Goal: Task Accomplishment & Management: Complete application form

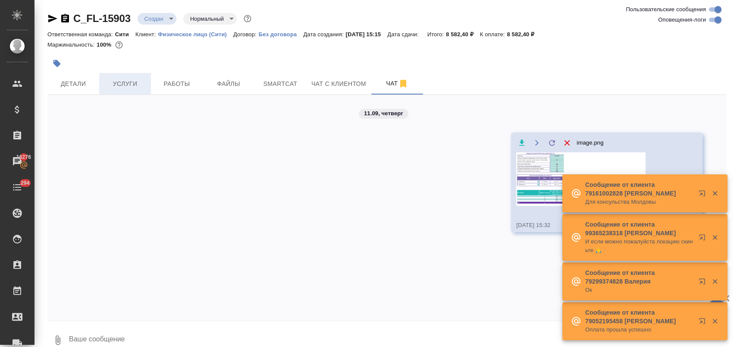
scroll to position [24, 0]
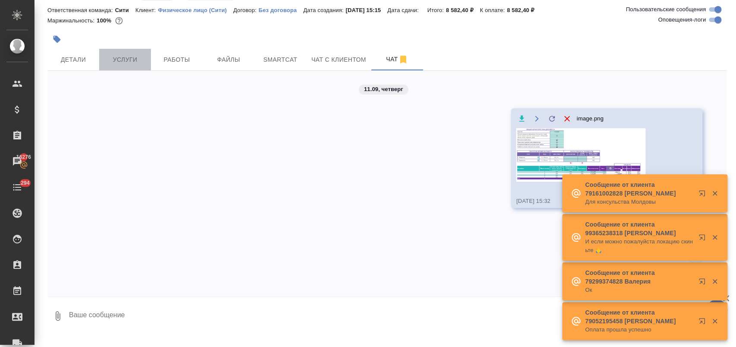
click at [142, 55] on span "Услуги" at bounding box center [124, 59] width 41 height 11
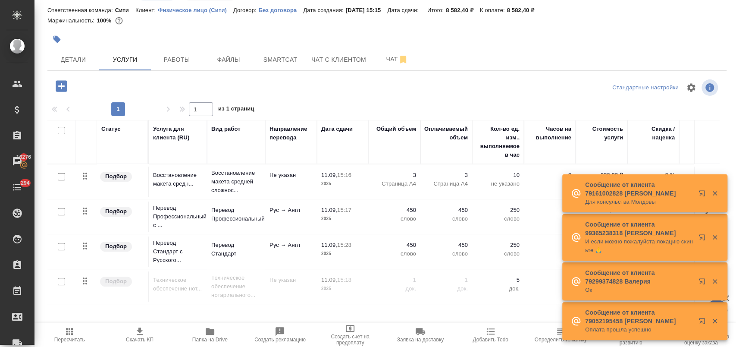
scroll to position [49, 0]
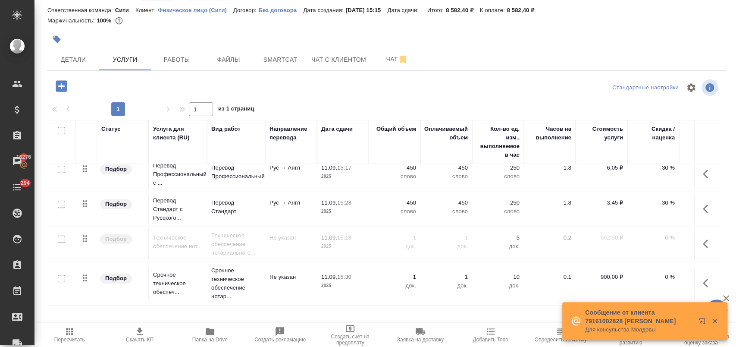
click at [59, 275] on input "checkbox" at bounding box center [61, 278] width 7 height 7
checkbox input "true"
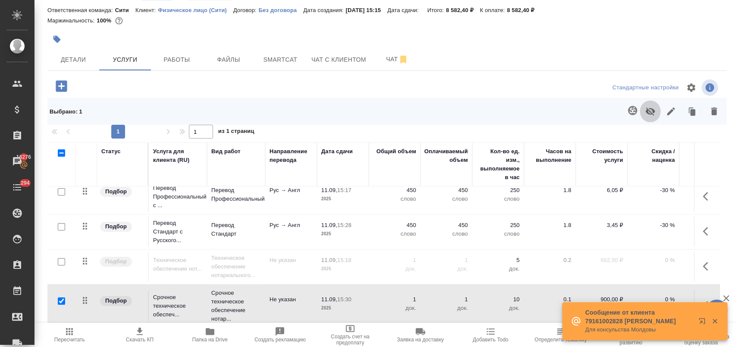
click at [645, 113] on icon "button" at bounding box center [650, 111] width 10 height 10
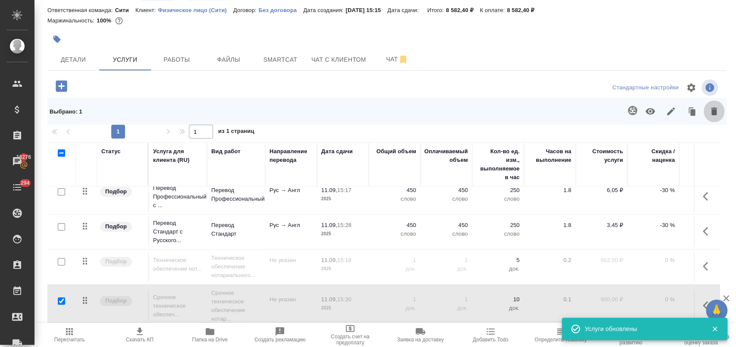
click at [712, 111] on button "button" at bounding box center [714, 111] width 21 height 22
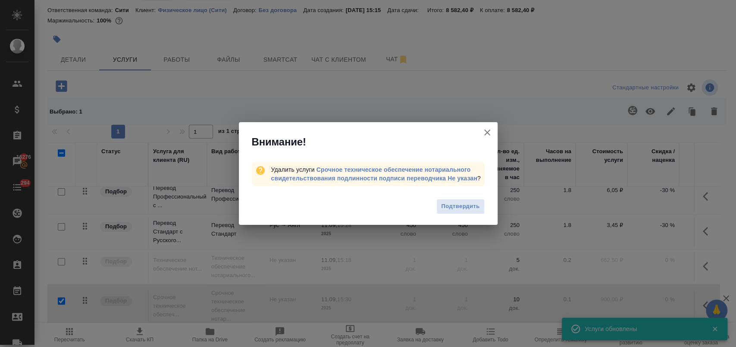
click at [458, 204] on span "Подтвердить" at bounding box center [460, 206] width 38 height 10
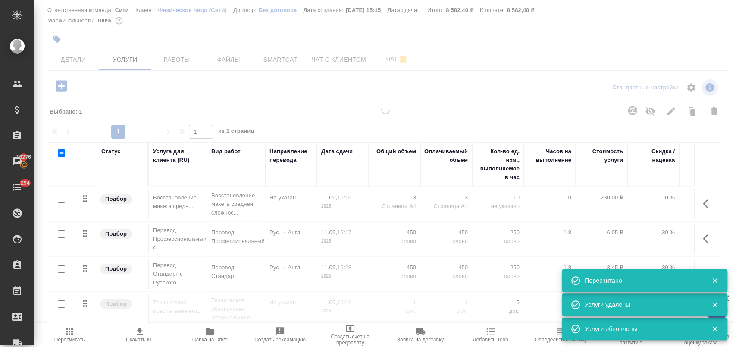
scroll to position [6, 0]
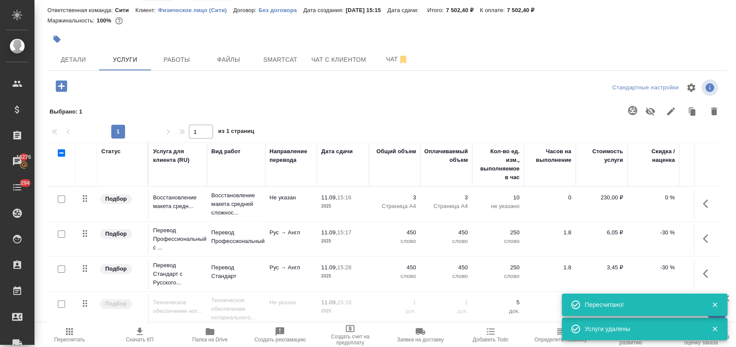
drag, startPoint x: 63, startPoint y: 295, endPoint x: 69, endPoint y: 292, distance: 6.4
click at [63, 300] on input "checkbox" at bounding box center [61, 303] width 7 height 7
checkbox input "true"
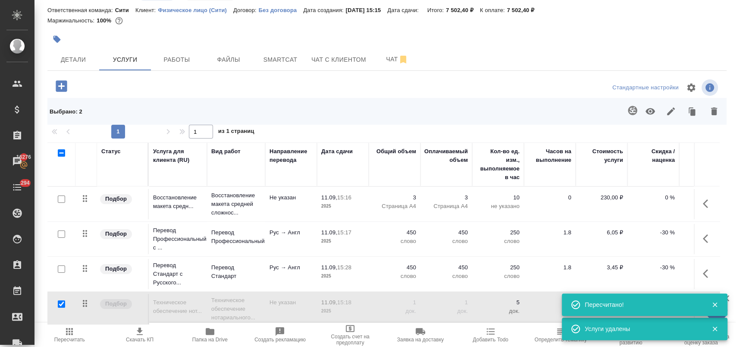
click at [648, 111] on icon "button" at bounding box center [650, 111] width 9 height 6
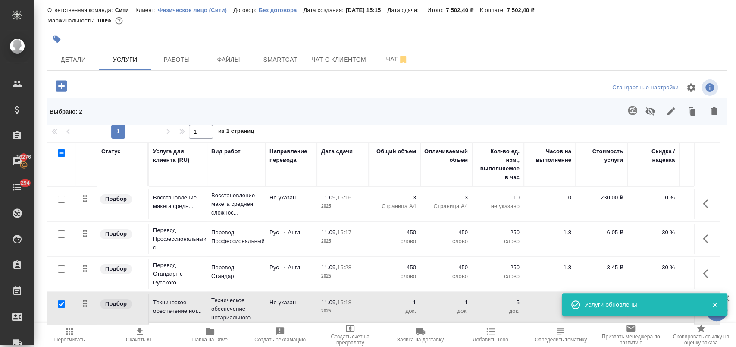
click at [644, 228] on p "-30 %" at bounding box center [653, 232] width 43 height 9
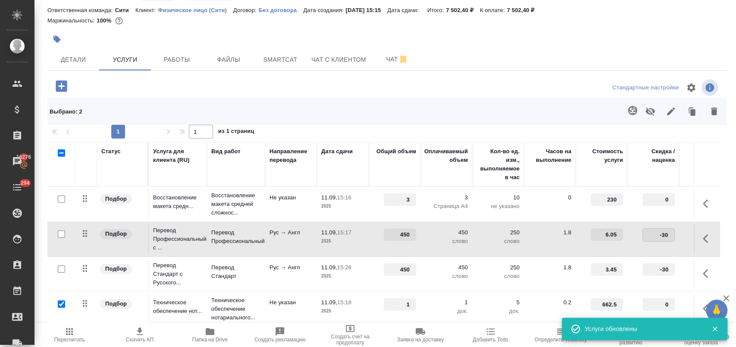
drag, startPoint x: 656, startPoint y: 229, endPoint x: 670, endPoint y: 228, distance: 13.4
click at [670, 229] on input "-30" at bounding box center [658, 235] width 31 height 13
type input "0"
drag, startPoint x: 664, startPoint y: 261, endPoint x: 672, endPoint y: 262, distance: 8.0
click at [672, 264] on input "-30" at bounding box center [658, 270] width 31 height 13
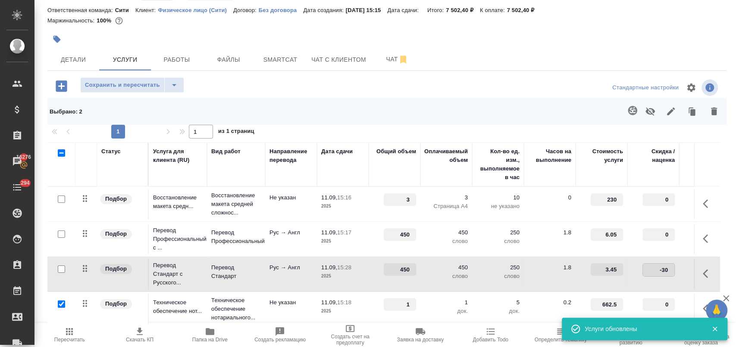
type input "0"
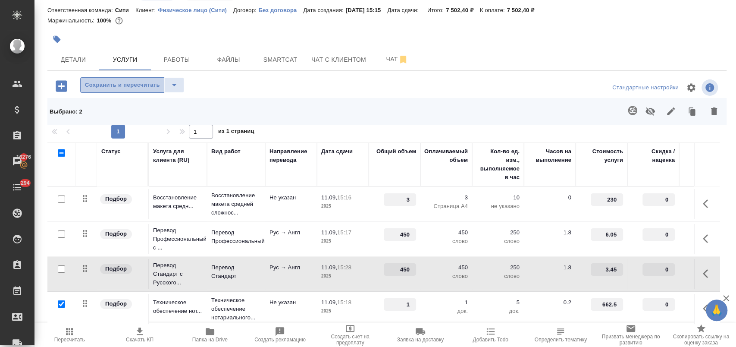
click at [113, 81] on span "Сохранить и пересчитать" at bounding box center [122, 85] width 75 height 10
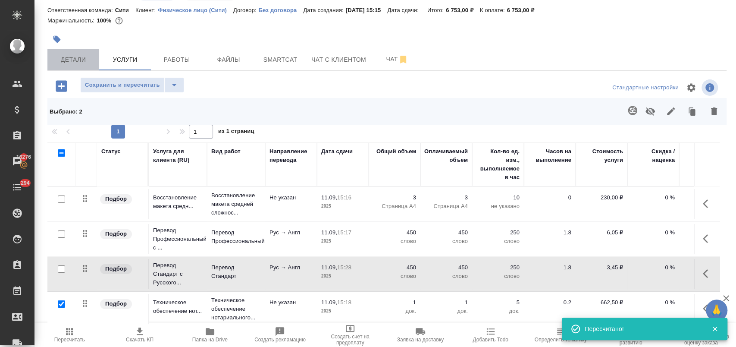
click at [76, 57] on span "Детали" at bounding box center [73, 59] width 41 height 11
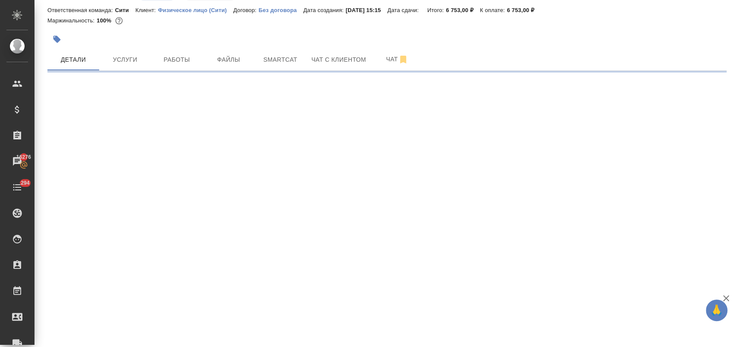
select select "RU"
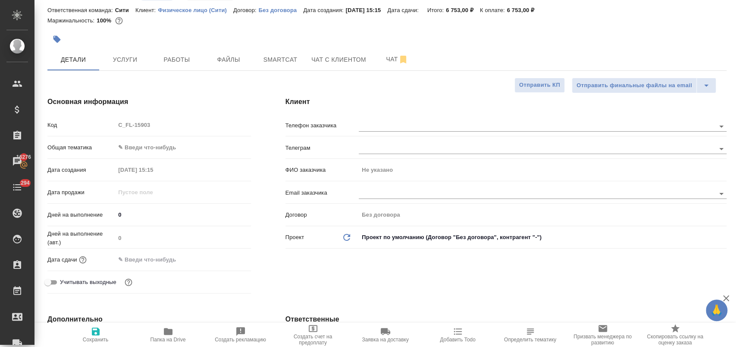
type textarea "x"
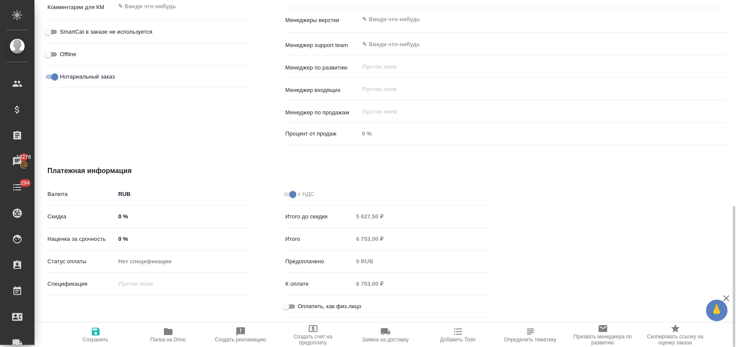
scroll to position [517, 0]
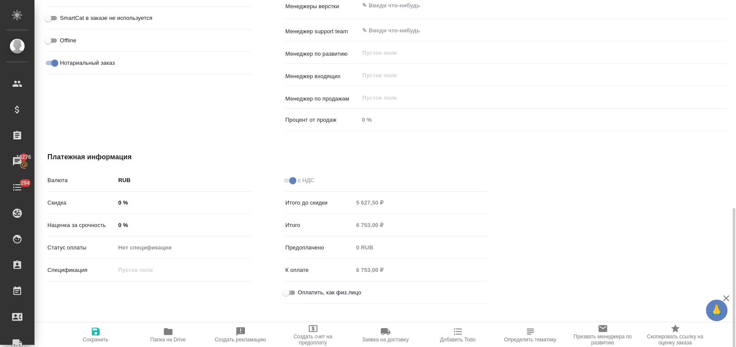
click at [285, 293] on input "Оплатить, как физ.лицо" at bounding box center [286, 292] width 31 height 10
checkbox input "true"
type textarea "x"
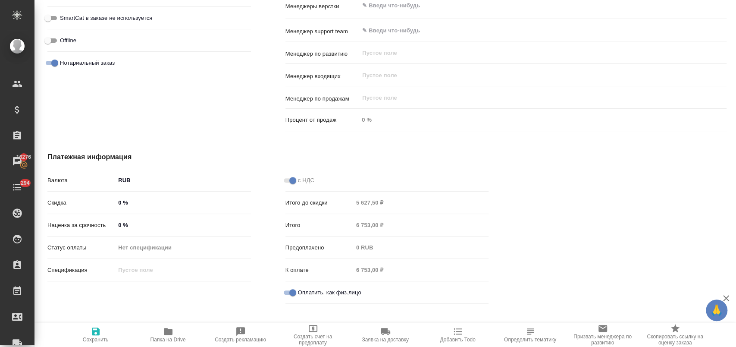
click at [97, 332] on icon "button" at bounding box center [96, 331] width 8 height 8
type textarea "x"
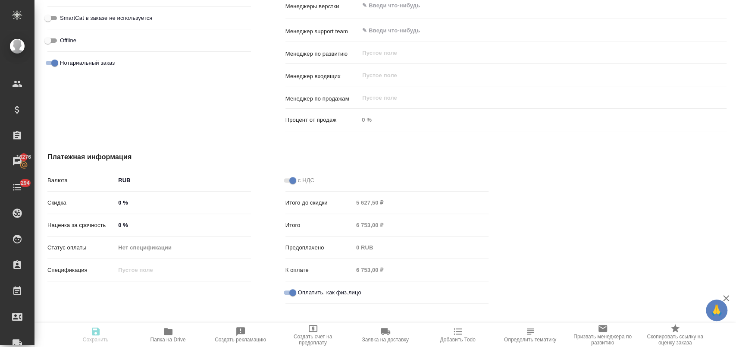
type textarea "x"
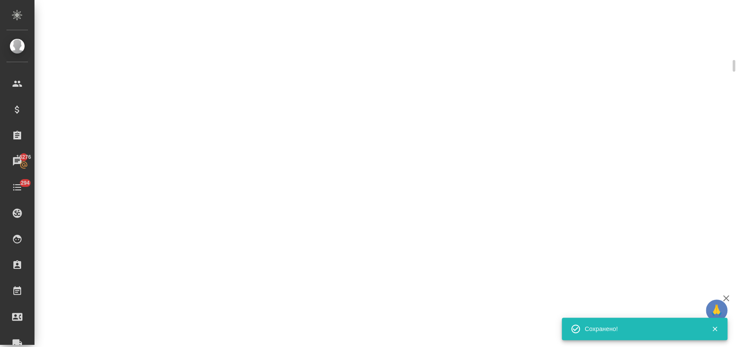
scroll to position [510, 0]
select select "RU"
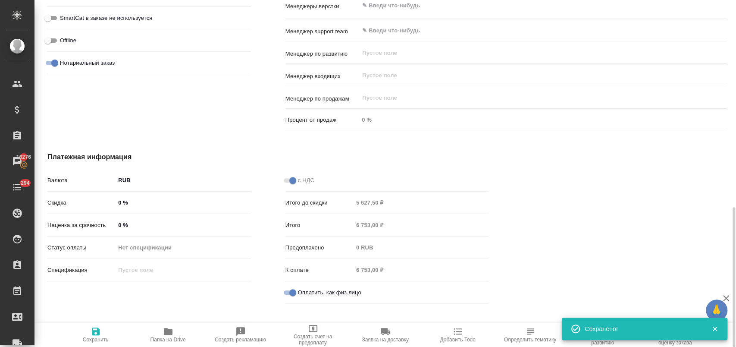
type textarea "x"
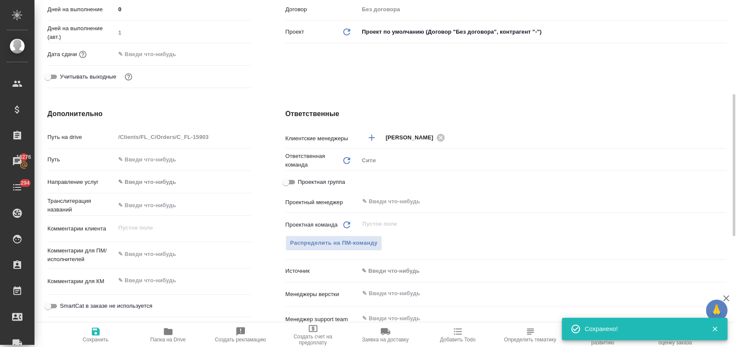
scroll to position [0, 0]
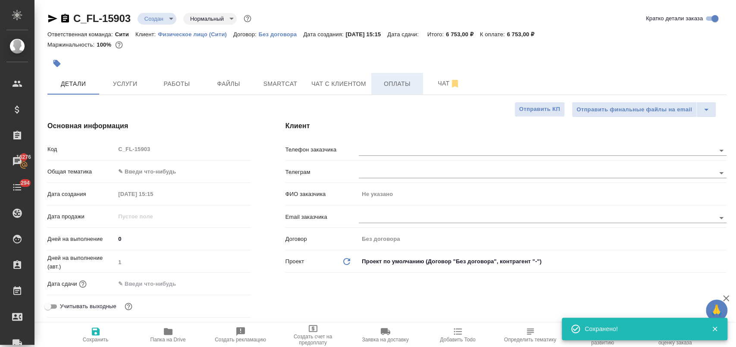
click at [400, 86] on span "Оплаты" at bounding box center [397, 84] width 41 height 11
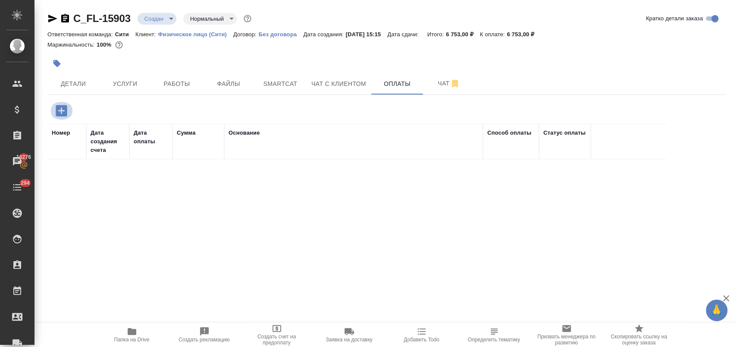
click at [66, 109] on icon "button" at bounding box center [61, 110] width 11 height 11
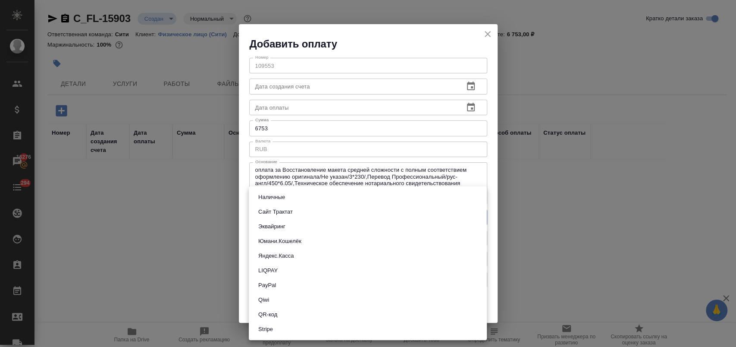
click at [297, 213] on body "🙏 .cls-1 fill:#fff; AWATERA [PERSON_NAME] Спецификации Заказы 16276 Чаты 294 To…" at bounding box center [368, 208] width 736 height 416
click at [293, 212] on button "Сайт Трактат" at bounding box center [276, 211] width 40 height 9
type input "site-traktat"
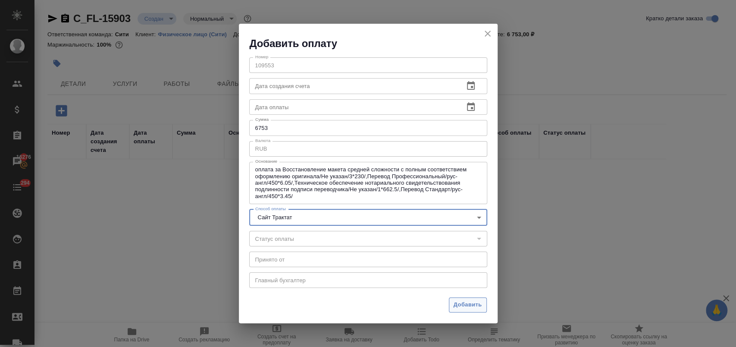
click at [471, 306] on span "Добавить" at bounding box center [468, 305] width 28 height 10
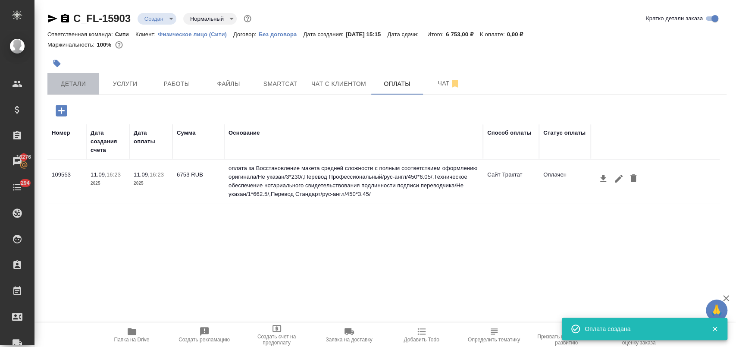
click at [72, 87] on span "Детали" at bounding box center [73, 84] width 41 height 11
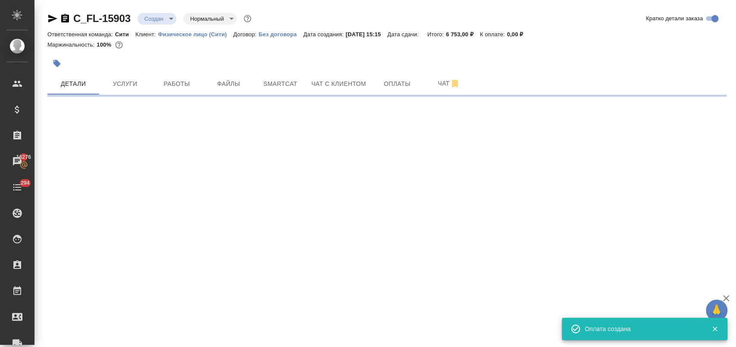
select select "RU"
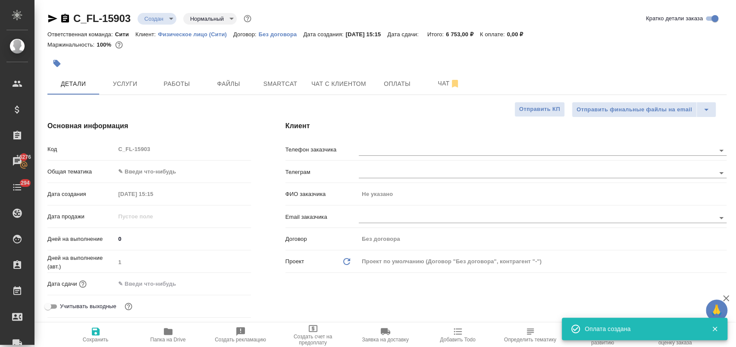
type textarea "x"
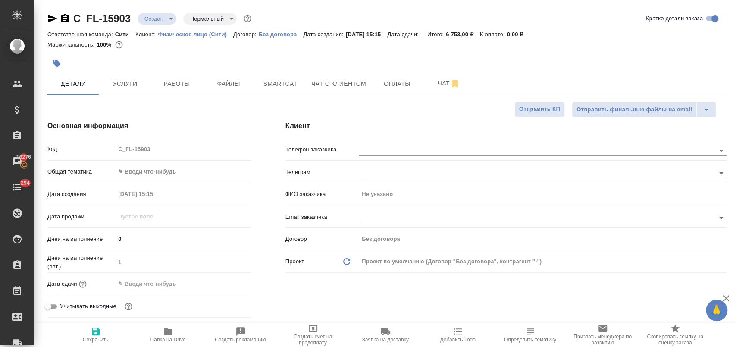
scroll to position [48, 0]
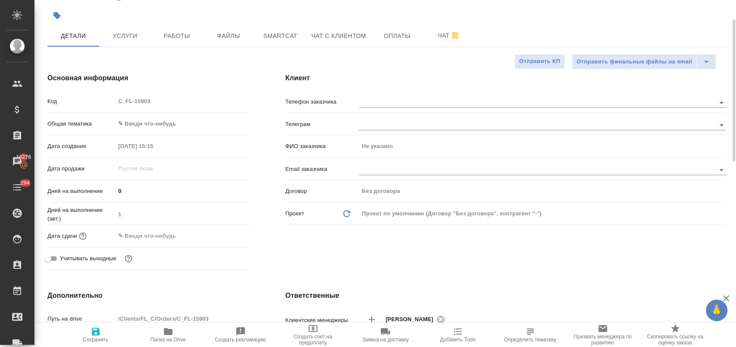
click at [173, 128] on body "🙏 .cls-1 fill:#fff; AWATERA [PERSON_NAME] Спецификации Заказы 16276 Чаты 294 To…" at bounding box center [368, 208] width 736 height 416
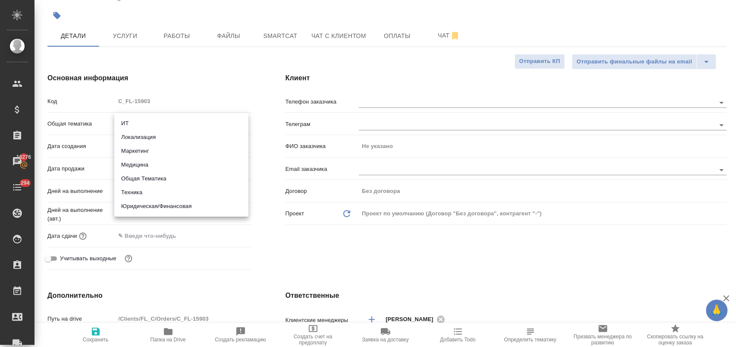
click at [167, 162] on li "Медицина" at bounding box center [181, 165] width 134 height 14
type input "med"
type textarea "x"
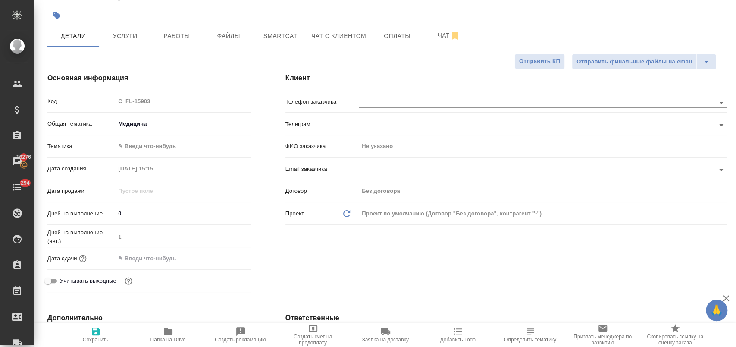
click at [154, 142] on body "🙏 .cls-1 fill:#fff; AWATERA [PERSON_NAME] Спецификации Заказы 16276 Чаты 294 To…" at bounding box center [368, 208] width 736 height 416
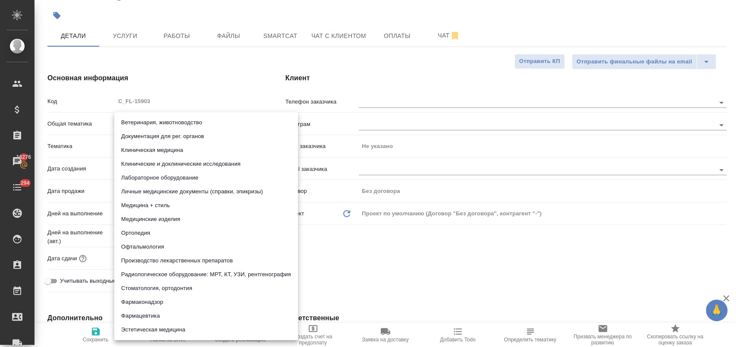
click at [204, 189] on li "Личные медицинские документы (справки, эпикризы)" at bounding box center [206, 192] width 184 height 14
type textarea "x"
type input "5a8b8b956a9677013d343e74"
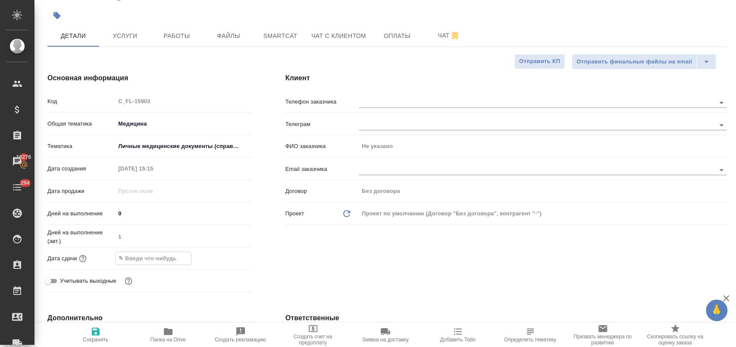
click at [149, 257] on input "text" at bounding box center [154, 258] width 76 height 13
click at [221, 258] on icon "button" at bounding box center [226, 258] width 10 height 10
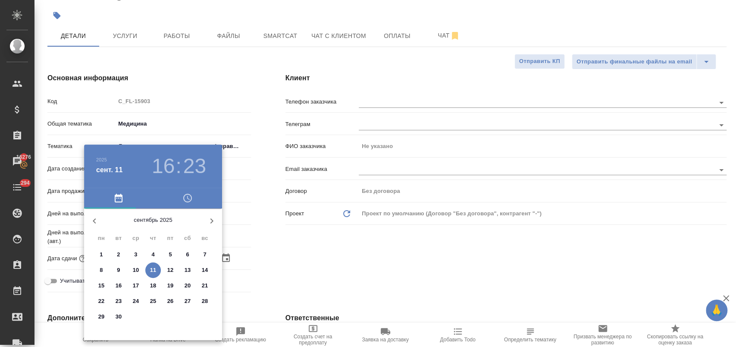
click at [99, 283] on p "15" at bounding box center [101, 285] width 6 height 9
type input "[DATE] 16:23"
type textarea "x"
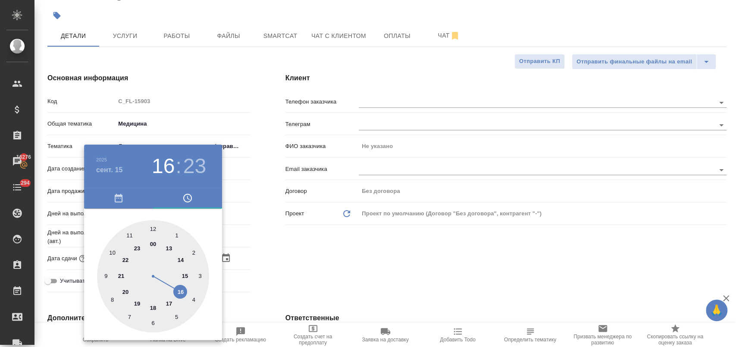
drag, startPoint x: 173, startPoint y: 300, endPoint x: 156, endPoint y: 252, distance: 51.0
click at [171, 300] on div at bounding box center [153, 276] width 112 height 112
type input "[DATE] 17:23"
type textarea "x"
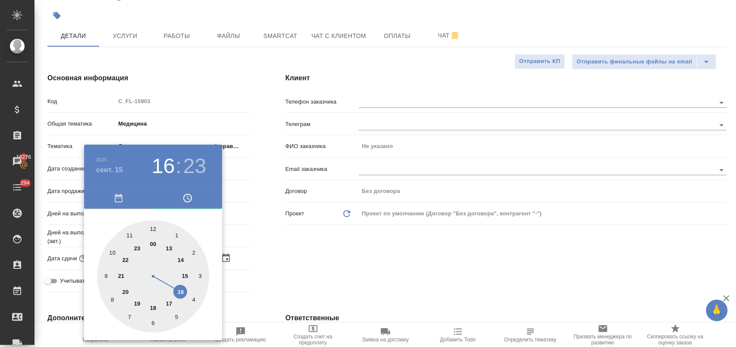
type textarea "x"
click at [152, 230] on div at bounding box center [153, 276] width 112 height 112
type input "[DATE] 17:00"
type textarea "x"
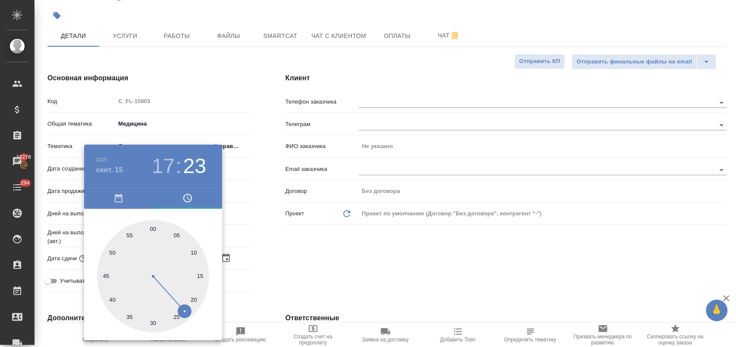
type textarea "x"
click at [295, 263] on div at bounding box center [368, 173] width 736 height 347
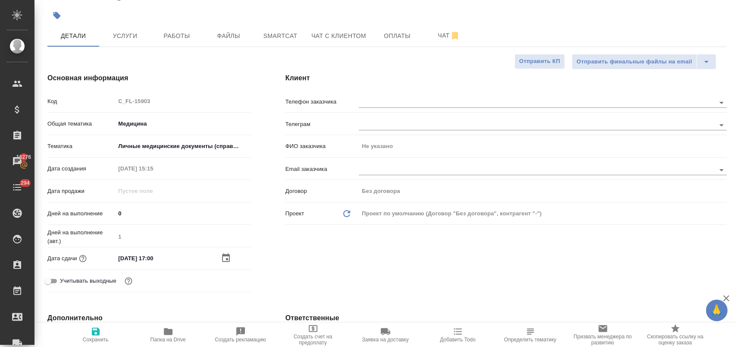
click at [98, 328] on icon "button" at bounding box center [96, 331] width 10 height 10
type textarea "x"
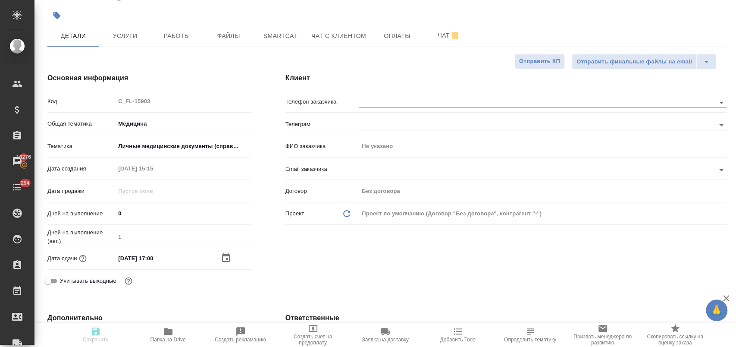
type textarea "x"
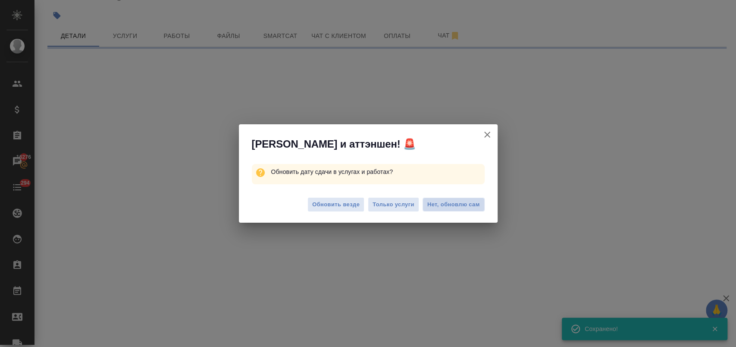
click at [431, 206] on span "Нет, обновлю сам" at bounding box center [454, 204] width 53 height 9
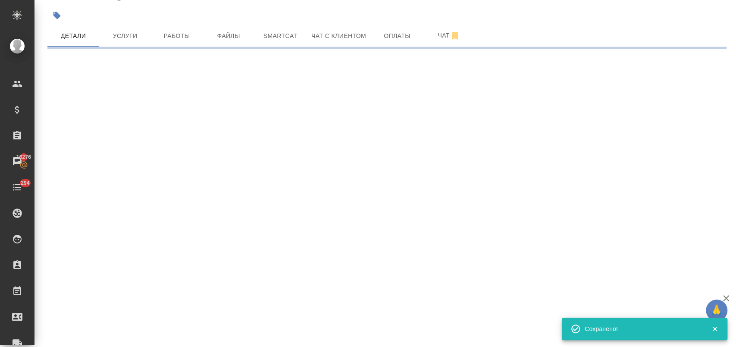
select select "RU"
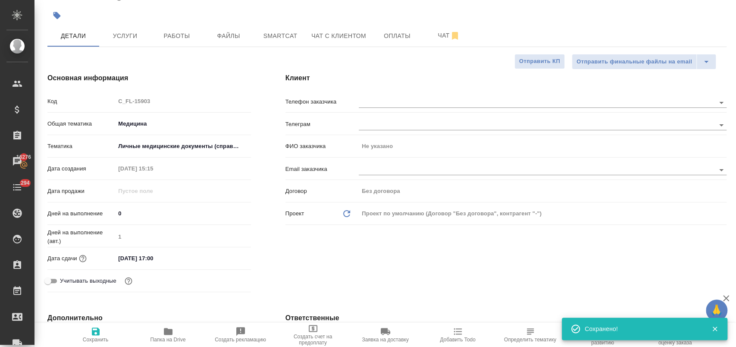
type textarea "x"
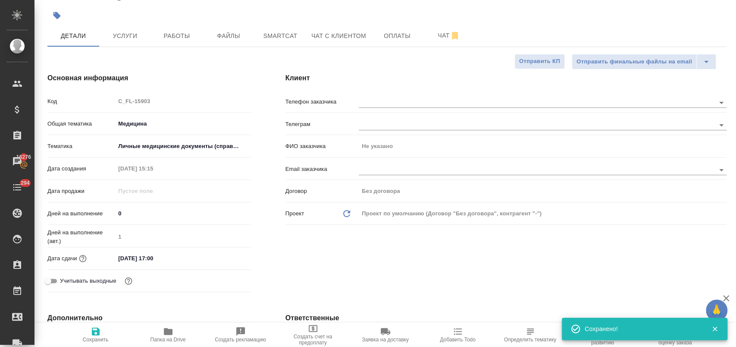
type textarea "x"
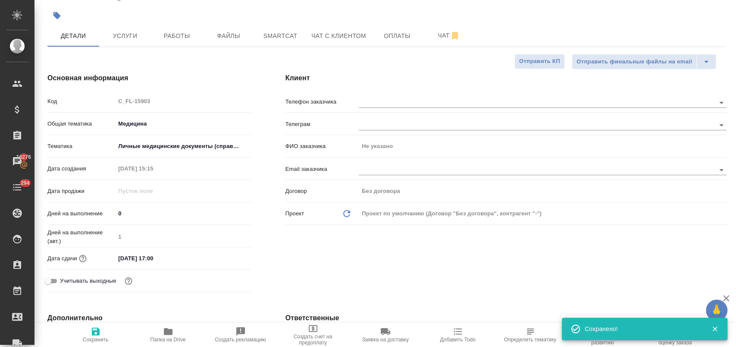
type textarea "x"
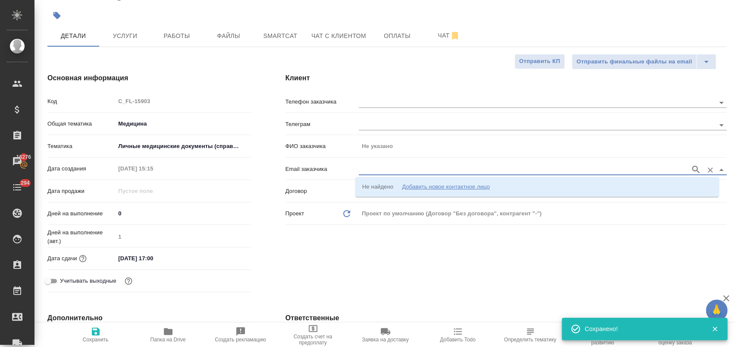
click at [392, 167] on input "text" at bounding box center [522, 169] width 327 height 10
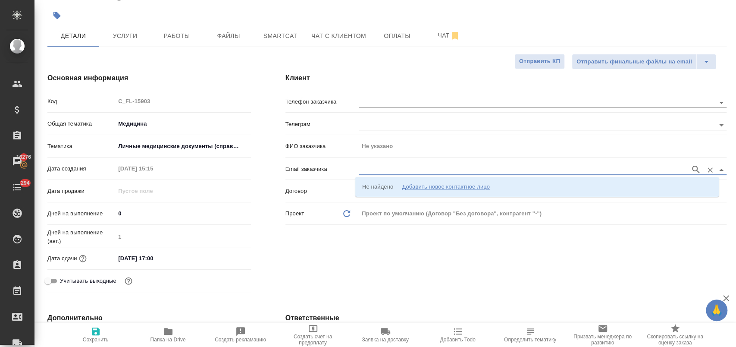
paste input "[EMAIL_ADDRESS][DOMAIN_NAME]"
type input "[EMAIL_ADDRESS][DOMAIN_NAME]"
click at [691, 171] on icon "button" at bounding box center [696, 169] width 10 height 10
click at [462, 187] on div "Добавить новое контактное лицо" at bounding box center [446, 187] width 88 height 9
type input "[EMAIL_ADDRESS][DOMAIN_NAME]"
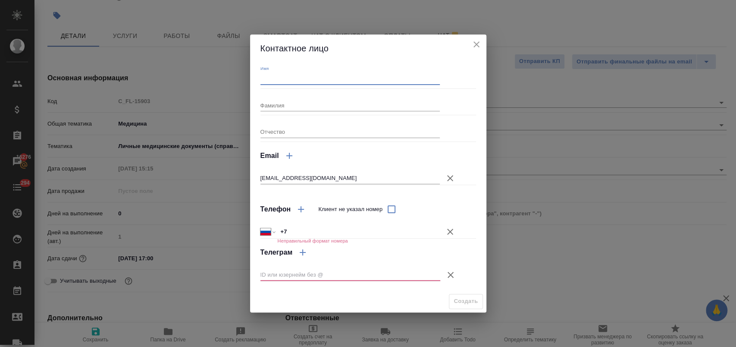
click at [307, 77] on input "Имя" at bounding box center [351, 78] width 180 height 12
type input "[PERSON_NAME]"
click at [289, 106] on input "Фамилия" at bounding box center [351, 105] width 180 height 12
type input "[PERSON_NAME]"
click at [447, 233] on icon "button" at bounding box center [450, 232] width 10 height 10
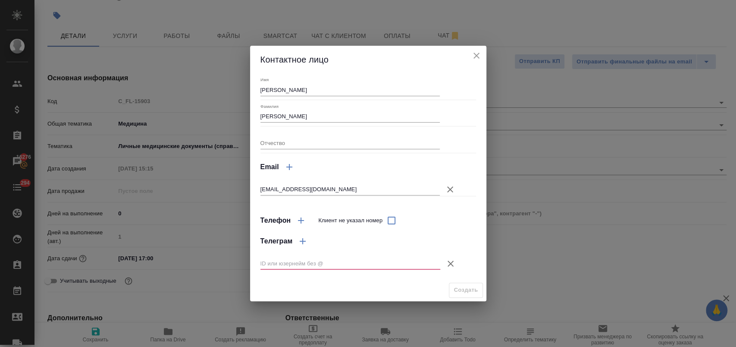
click at [453, 262] on icon "button" at bounding box center [451, 263] width 10 height 10
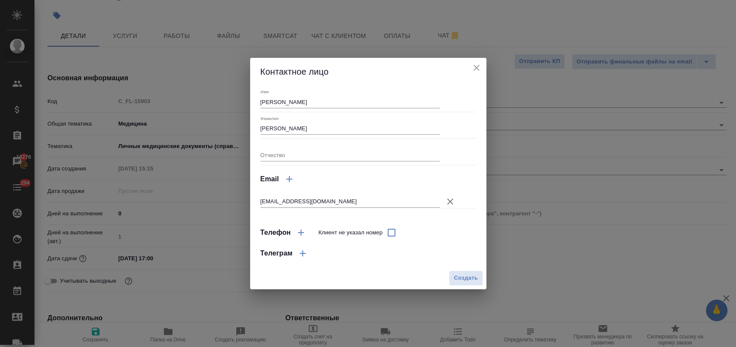
type textarea "x"
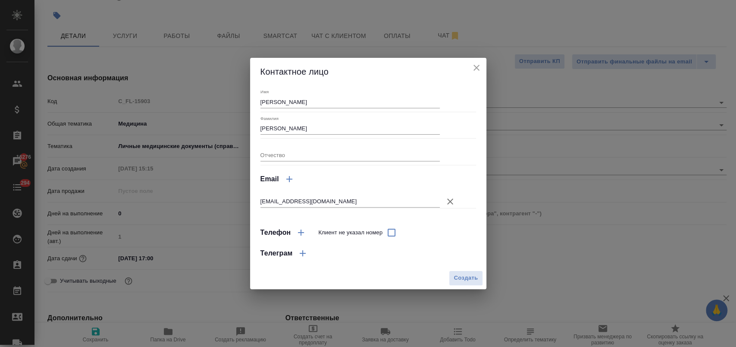
type textarea "x"
click at [458, 277] on span "Создать" at bounding box center [466, 278] width 24 height 10
type input "[PERSON_NAME]"
type textarea "x"
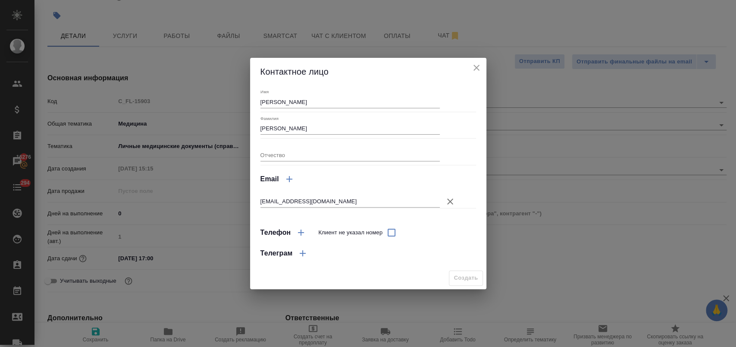
type textarea "x"
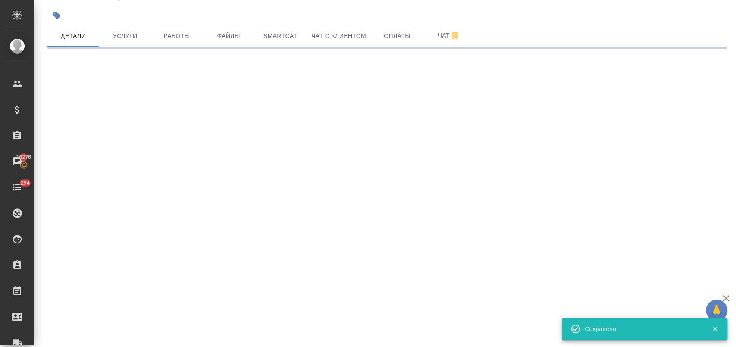
type input "holyTrinity"
select select "RU"
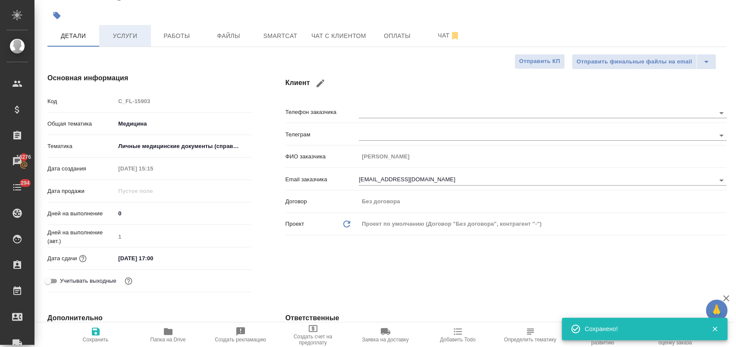
type textarea "x"
click at [123, 43] on button "Услуги" at bounding box center [125, 36] width 52 height 22
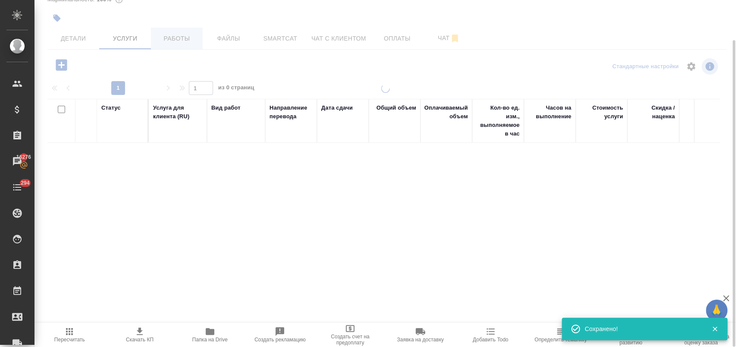
scroll to position [45, 0]
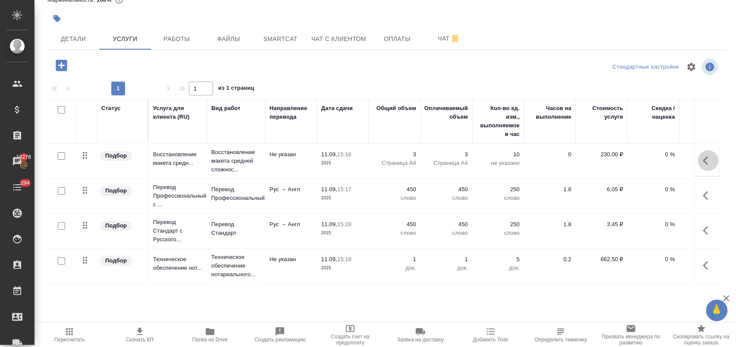
click at [703, 162] on icon "button" at bounding box center [708, 160] width 10 height 10
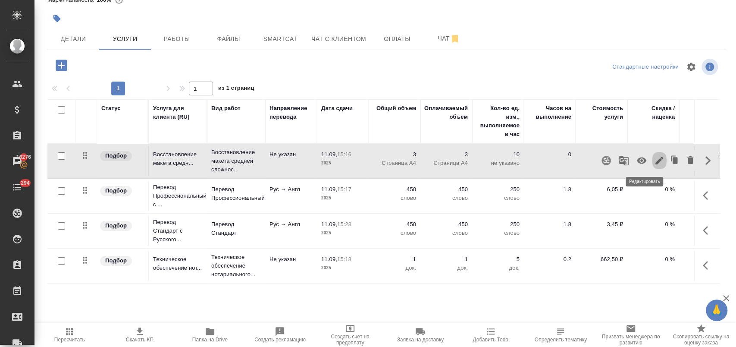
click at [655, 163] on icon "button" at bounding box center [660, 160] width 10 height 10
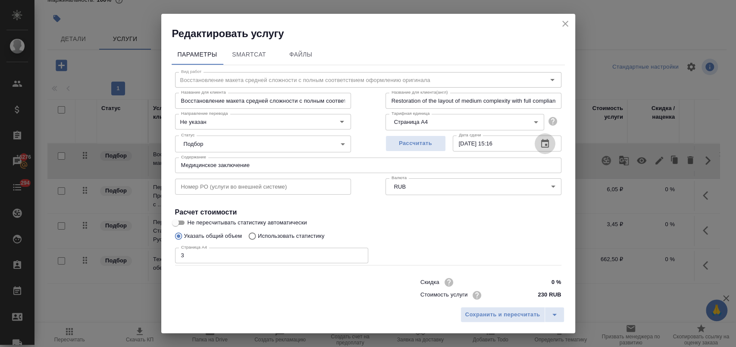
click at [541, 144] on icon "button" at bounding box center [545, 143] width 8 height 9
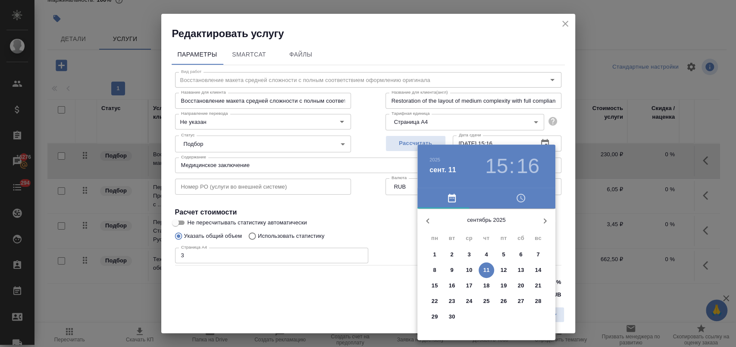
click at [506, 264] on button "12" at bounding box center [504, 270] width 16 height 16
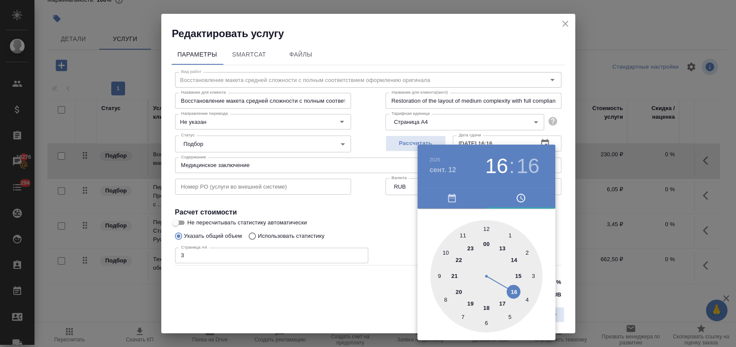
click at [516, 293] on div at bounding box center [487, 276] width 112 height 112
click at [501, 164] on h3 "16" at bounding box center [496, 166] width 23 height 24
click at [502, 302] on div at bounding box center [487, 276] width 112 height 112
click at [487, 227] on div at bounding box center [487, 276] width 112 height 112
type input "[DATE] 17:00"
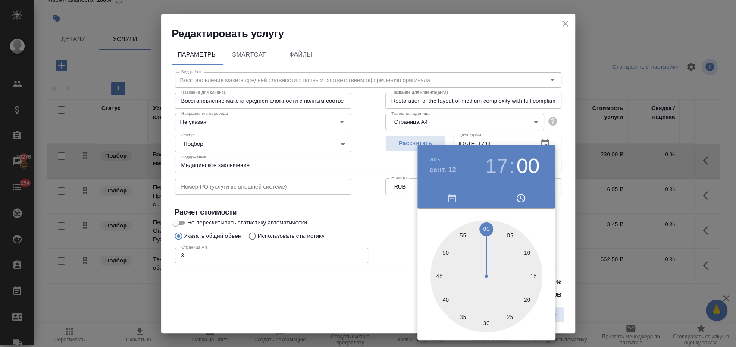
click at [383, 219] on div at bounding box center [368, 173] width 736 height 347
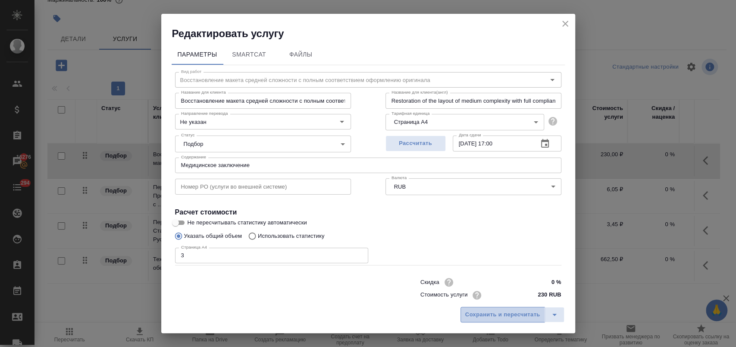
click at [513, 312] on span "Сохранить и пересчитать" at bounding box center [503, 315] width 75 height 10
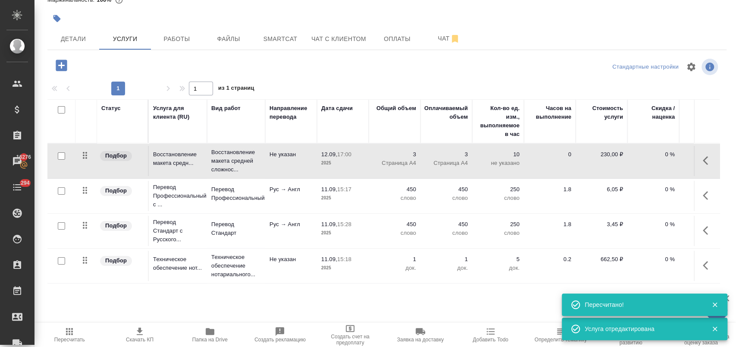
click at [703, 196] on icon "button" at bounding box center [708, 195] width 10 height 10
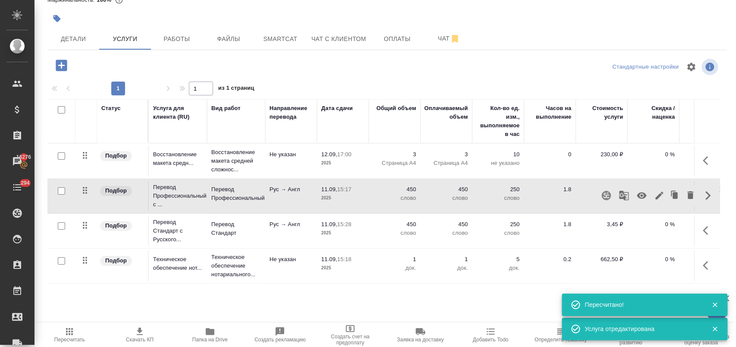
click at [655, 200] on icon "button" at bounding box center [660, 195] width 10 height 10
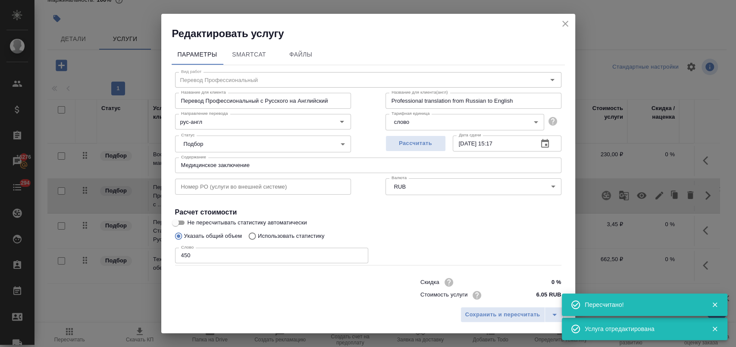
click at [540, 138] on icon "button" at bounding box center [545, 143] width 10 height 10
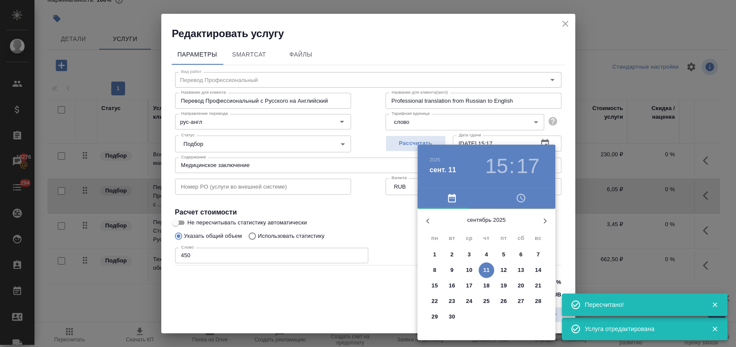
click at [503, 270] on p "12" at bounding box center [504, 270] width 6 height 9
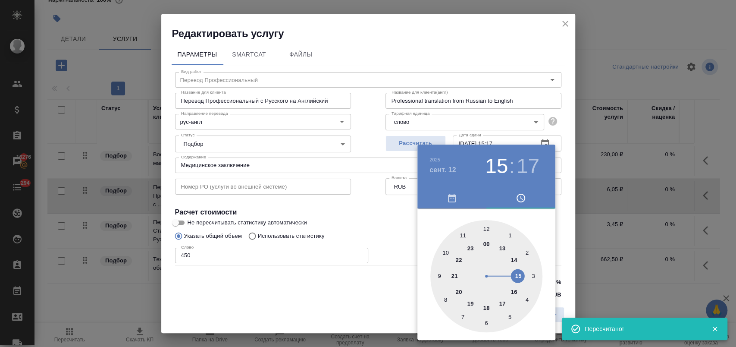
click at [503, 300] on div at bounding box center [487, 276] width 112 height 112
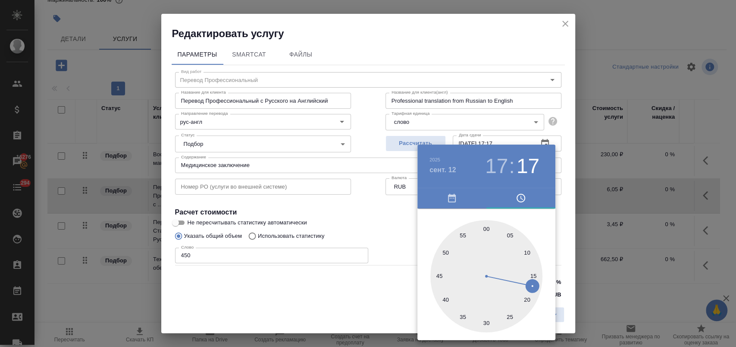
click at [486, 229] on div at bounding box center [487, 276] width 112 height 112
type input "[DATE] 17:00"
click at [413, 209] on div at bounding box center [368, 173] width 736 height 347
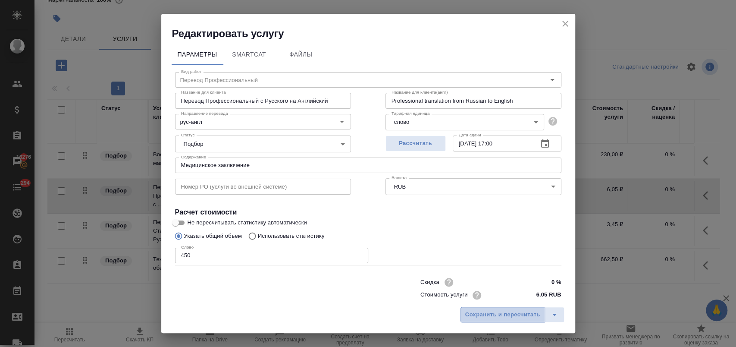
click at [492, 315] on span "Сохранить и пересчитать" at bounding box center [503, 315] width 75 height 10
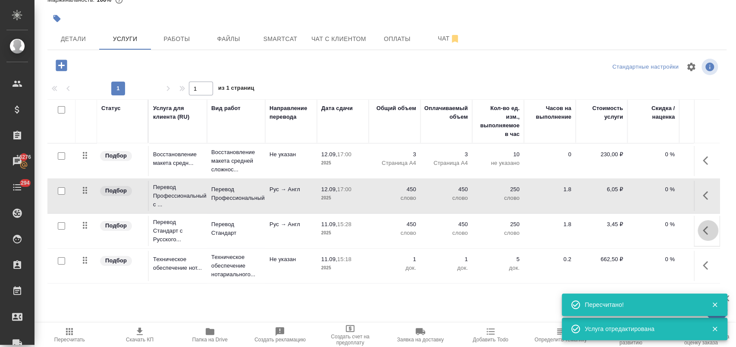
click at [703, 231] on icon "button" at bounding box center [708, 230] width 10 height 10
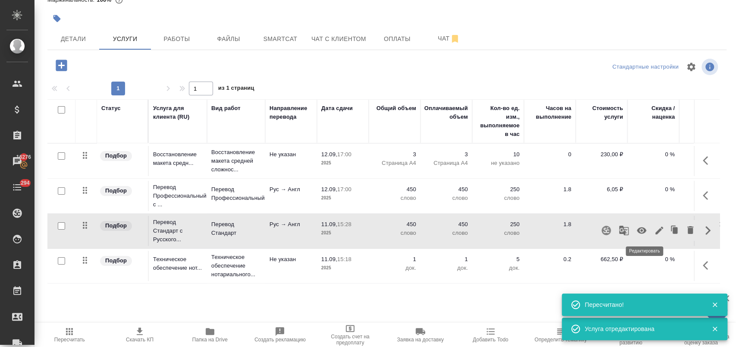
click at [655, 230] on icon "button" at bounding box center [660, 230] width 10 height 10
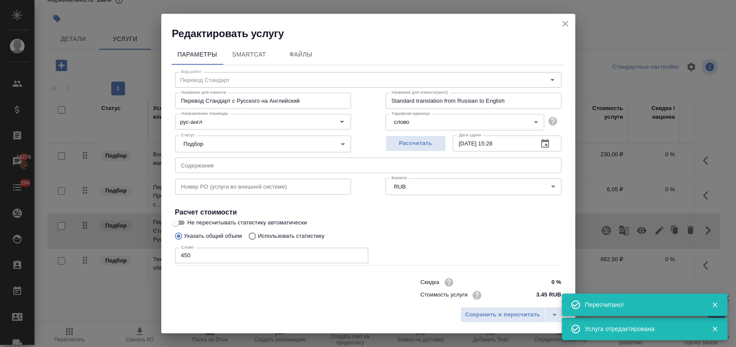
click at [541, 140] on icon "button" at bounding box center [545, 143] width 8 height 9
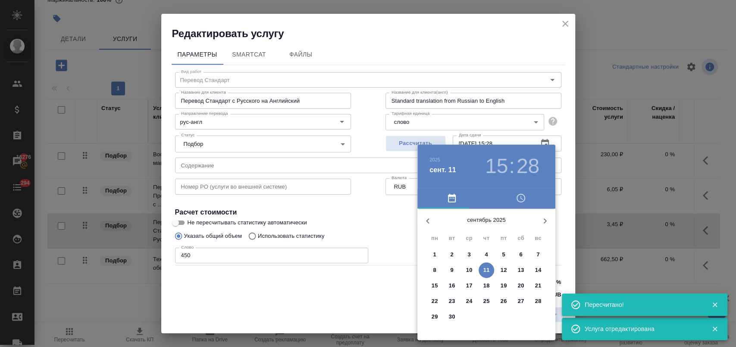
click at [509, 266] on span "12" at bounding box center [504, 270] width 16 height 9
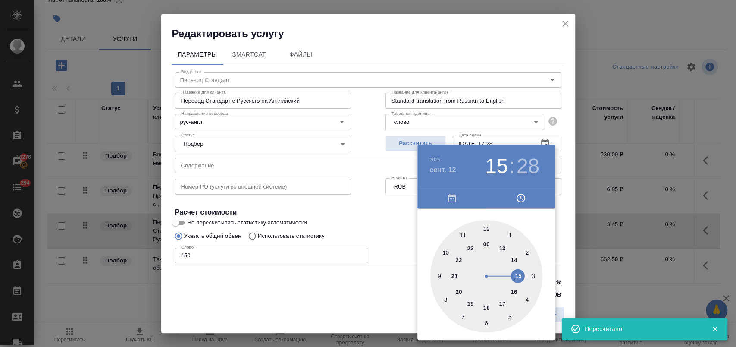
drag, startPoint x: 501, startPoint y: 304, endPoint x: 490, endPoint y: 256, distance: 49.3
click at [502, 304] on div at bounding box center [487, 276] width 112 height 112
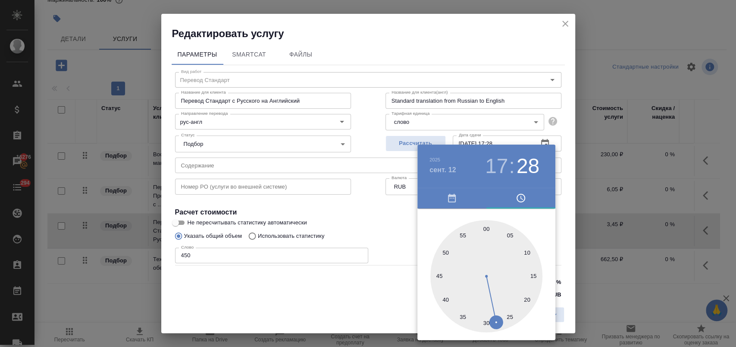
click at [486, 230] on div at bounding box center [487, 276] width 112 height 112
type input "[DATE] 17:00"
click at [401, 223] on div at bounding box center [368, 173] width 736 height 347
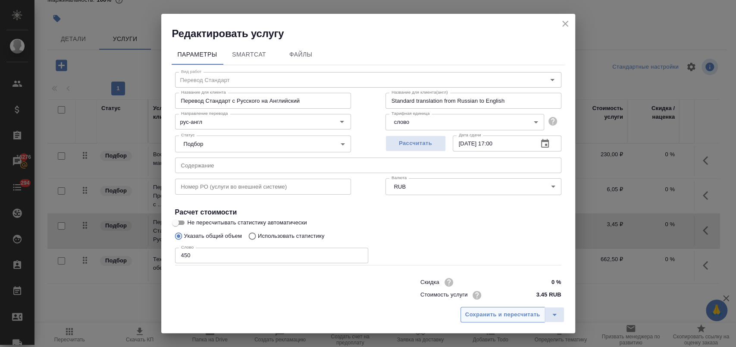
click at [489, 310] on span "Сохранить и пересчитать" at bounding box center [503, 315] width 75 height 10
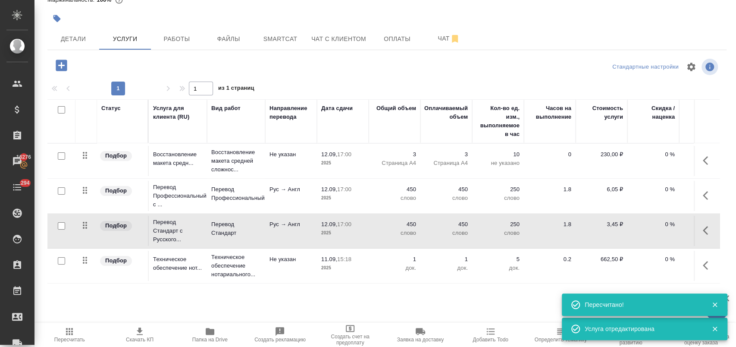
click at [703, 267] on icon "button" at bounding box center [708, 265] width 10 height 10
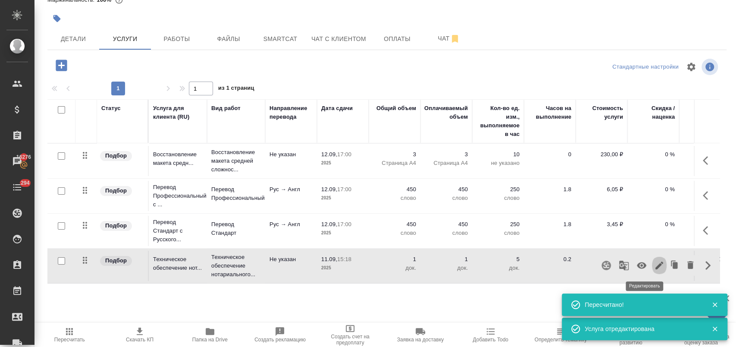
click at [655, 261] on icon "button" at bounding box center [660, 265] width 10 height 10
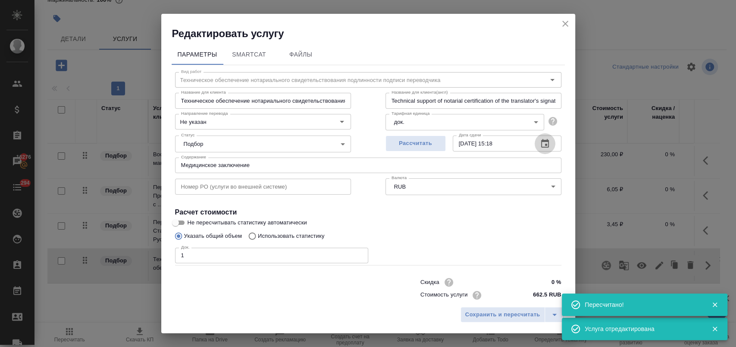
click at [541, 147] on icon "button" at bounding box center [545, 143] width 8 height 9
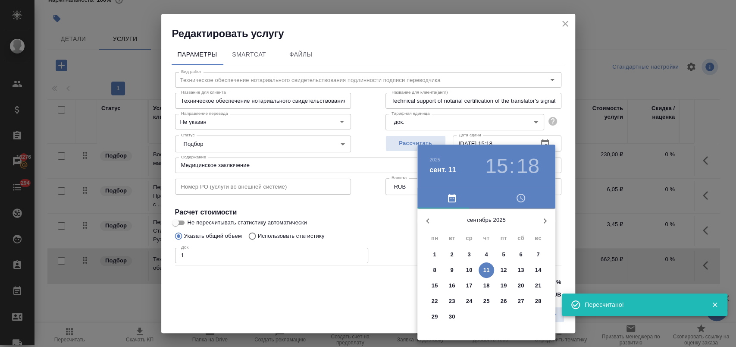
click at [437, 281] on p "15" at bounding box center [435, 285] width 6 height 9
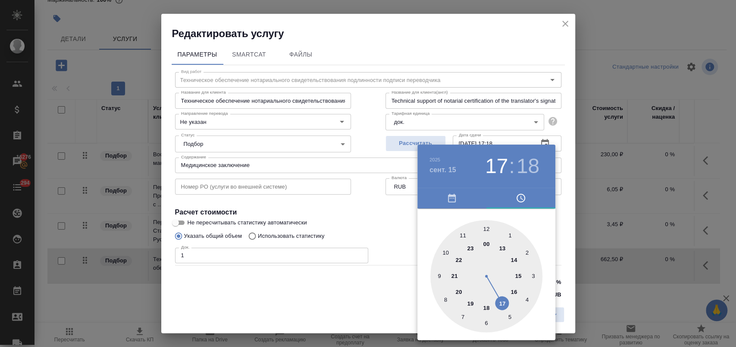
click at [504, 300] on div at bounding box center [487, 276] width 112 height 112
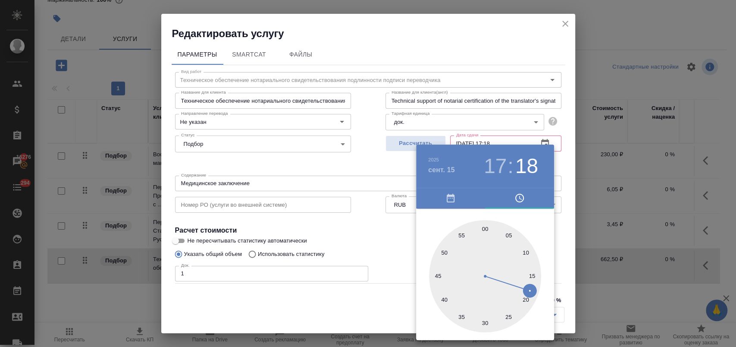
type input "[DATE] 17:00"
click at [484, 230] on div at bounding box center [485, 276] width 112 height 112
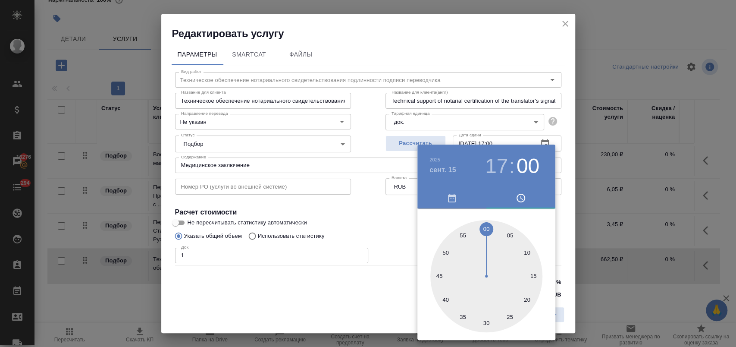
click at [400, 230] on div at bounding box center [368, 173] width 736 height 347
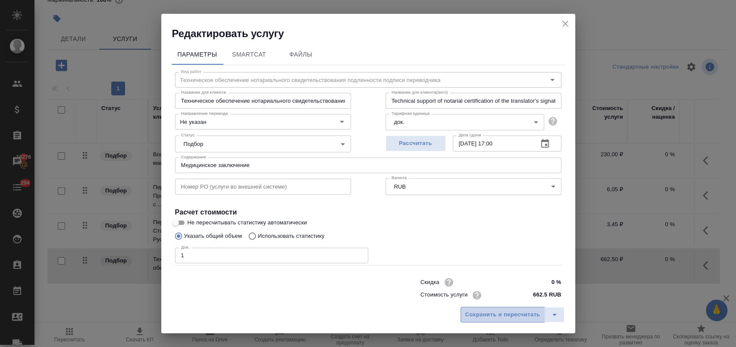
click at [488, 312] on span "Сохранить и пересчитать" at bounding box center [503, 315] width 75 height 10
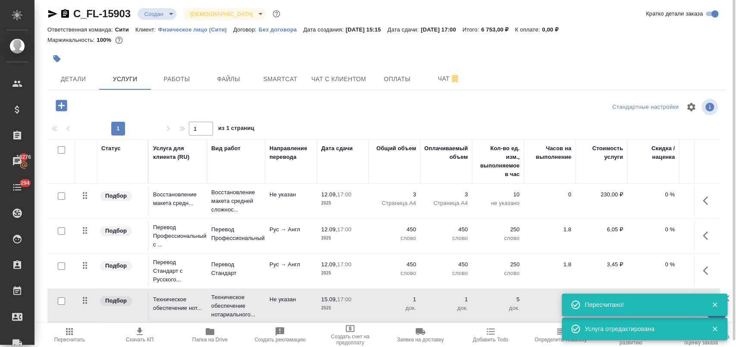
scroll to position [0, 0]
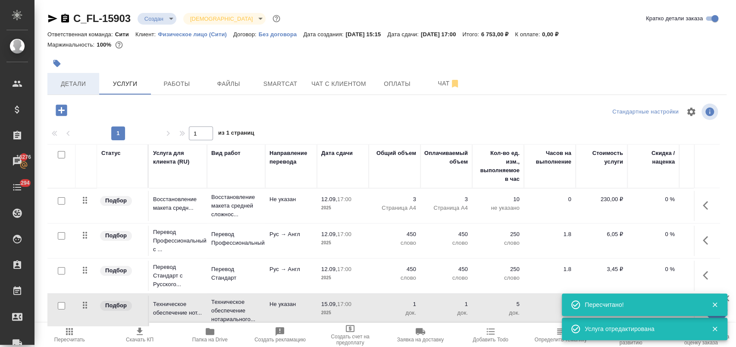
click at [66, 85] on span "Детали" at bounding box center [73, 84] width 41 height 11
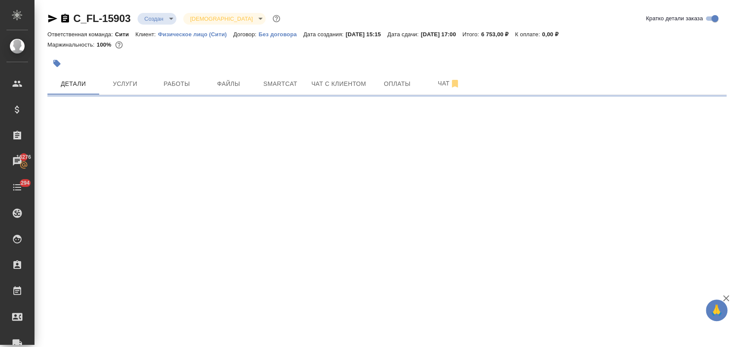
select select "RU"
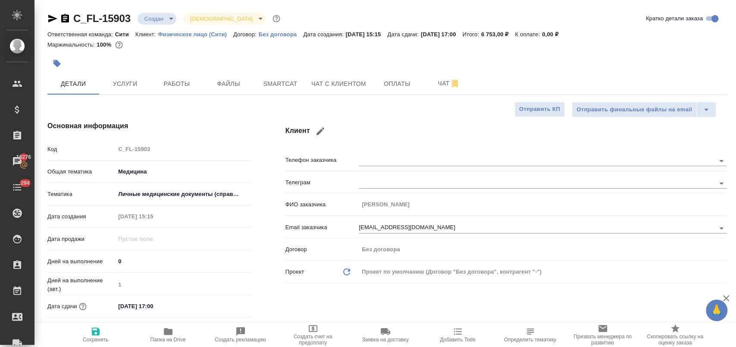
type textarea "x"
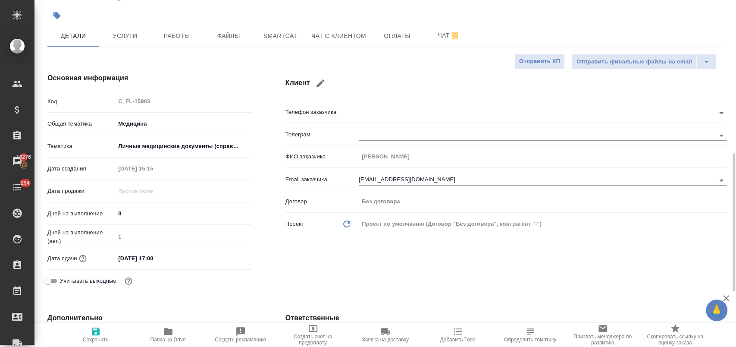
scroll to position [287, 0]
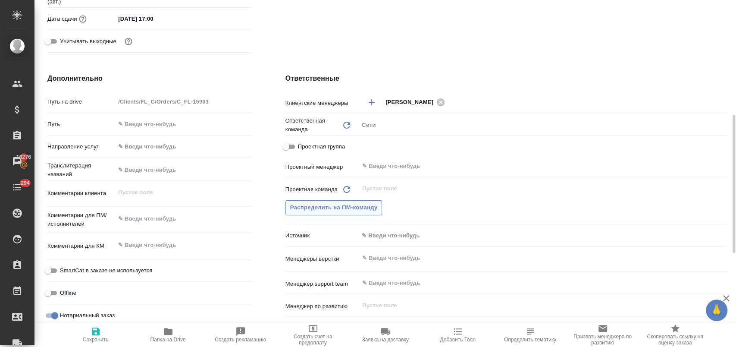
click at [352, 205] on span "Распределить на ПМ-команду" at bounding box center [334, 208] width 88 height 10
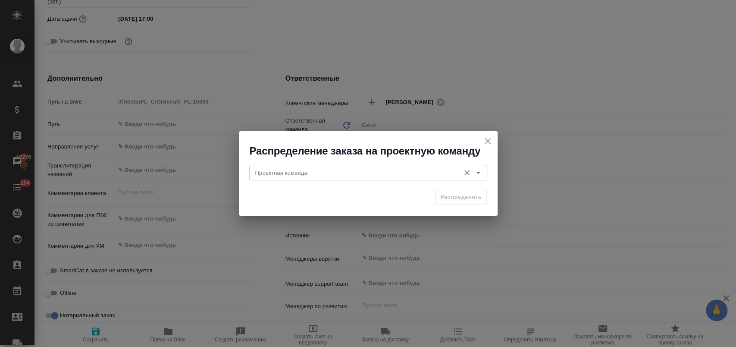
click at [408, 167] on div "Проектная команда" at bounding box center [368, 173] width 238 height 16
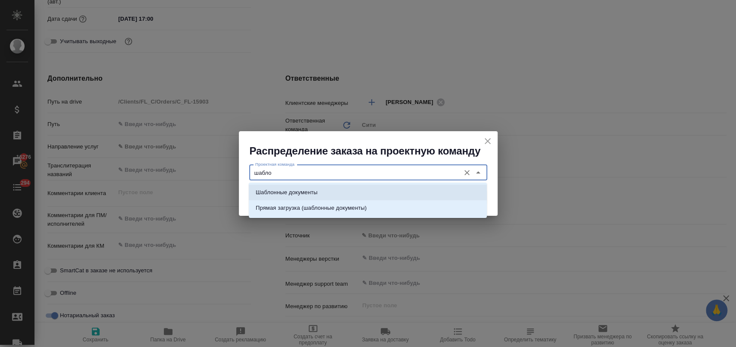
click at [328, 196] on li "Шаблонные документы" at bounding box center [368, 193] width 238 height 16
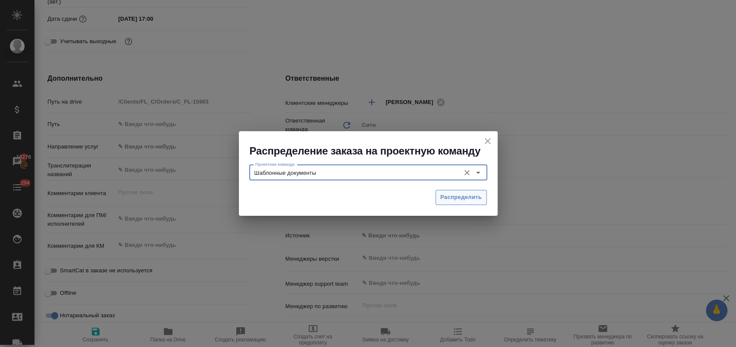
type input "Шаблонные документы"
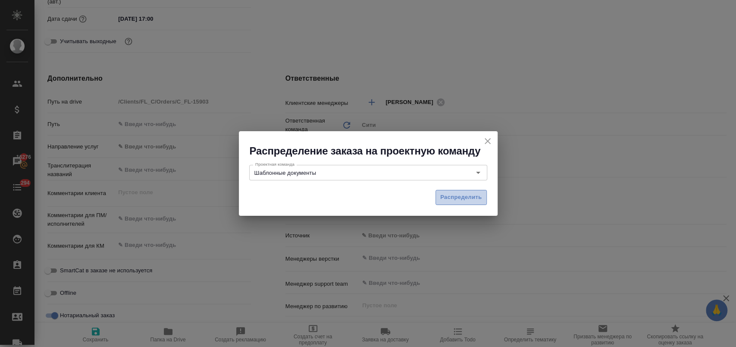
click at [457, 193] on span "Распределить" at bounding box center [462, 197] width 42 height 10
type textarea "x"
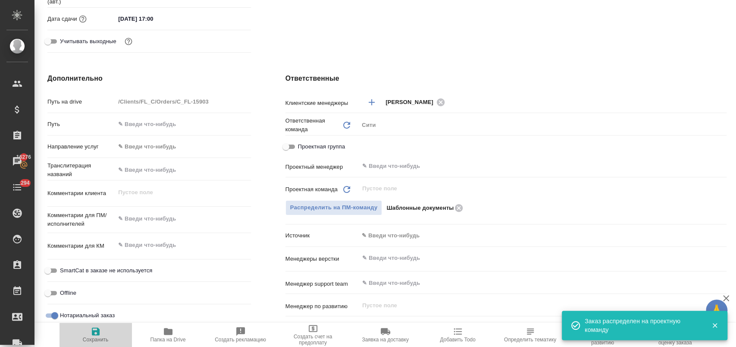
click at [104, 332] on span "Сохранить" at bounding box center [96, 334] width 62 height 16
type textarea "x"
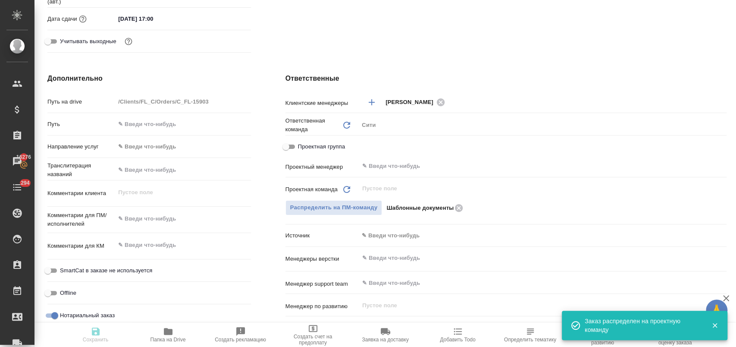
type textarea "x"
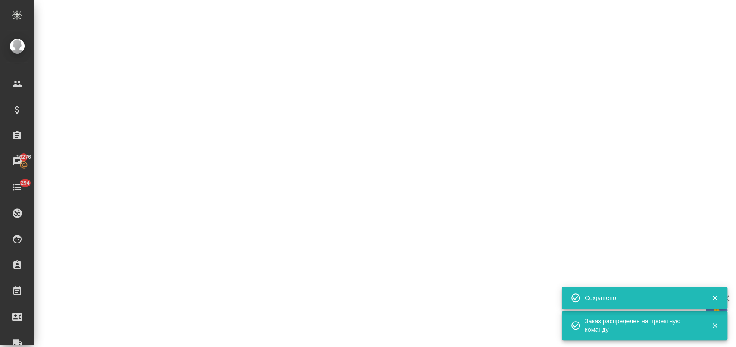
select select "RU"
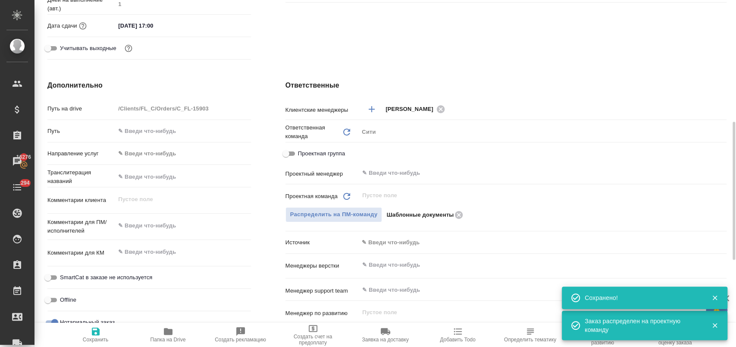
scroll to position [287, 0]
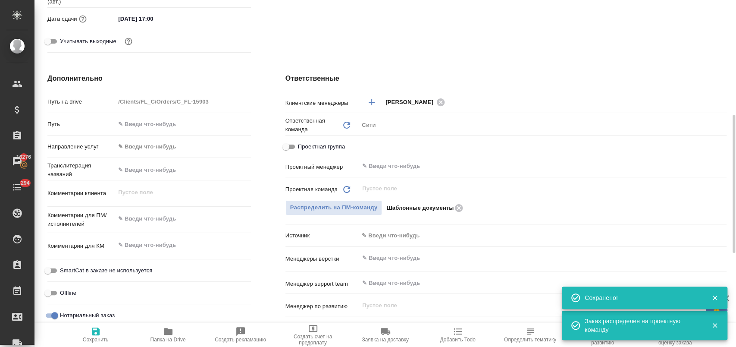
type textarea "x"
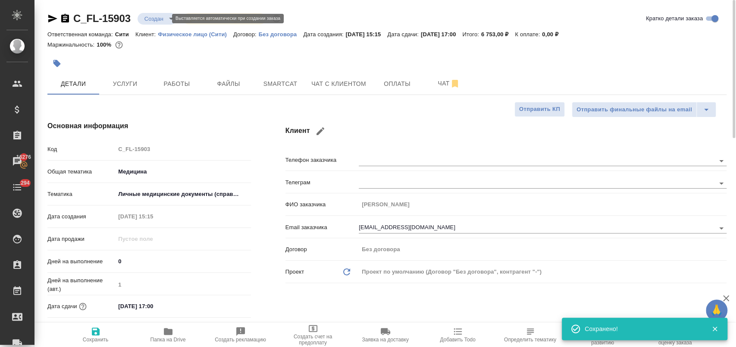
click at [159, 18] on body "🙏 .cls-1 fill:#fff; AWATERA [PERSON_NAME] Спецификации Заказы 16276 Чаты 294 To…" at bounding box center [368, 208] width 736 height 416
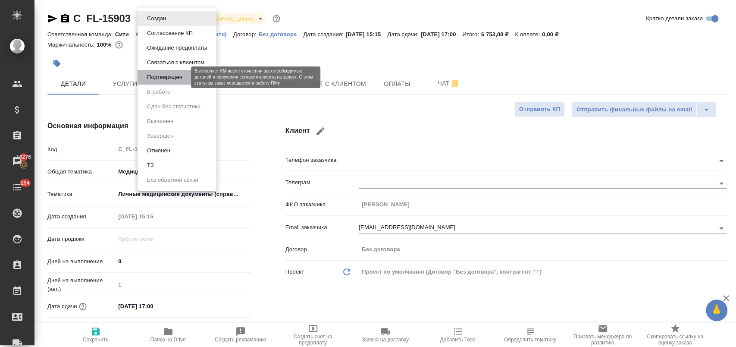
click at [171, 77] on button "Подтвержден" at bounding box center [165, 76] width 41 height 9
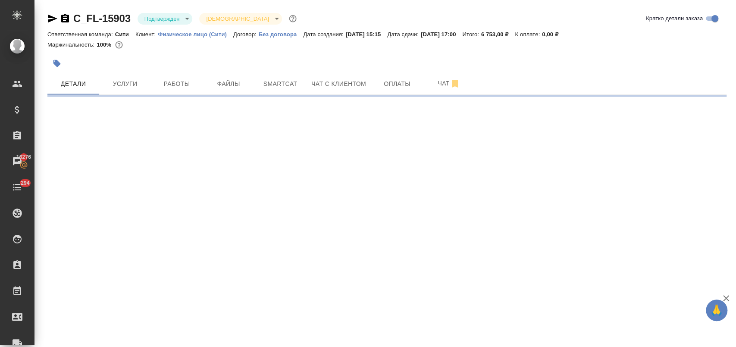
select select "RU"
